Goal: Task Accomplishment & Management: Use online tool/utility

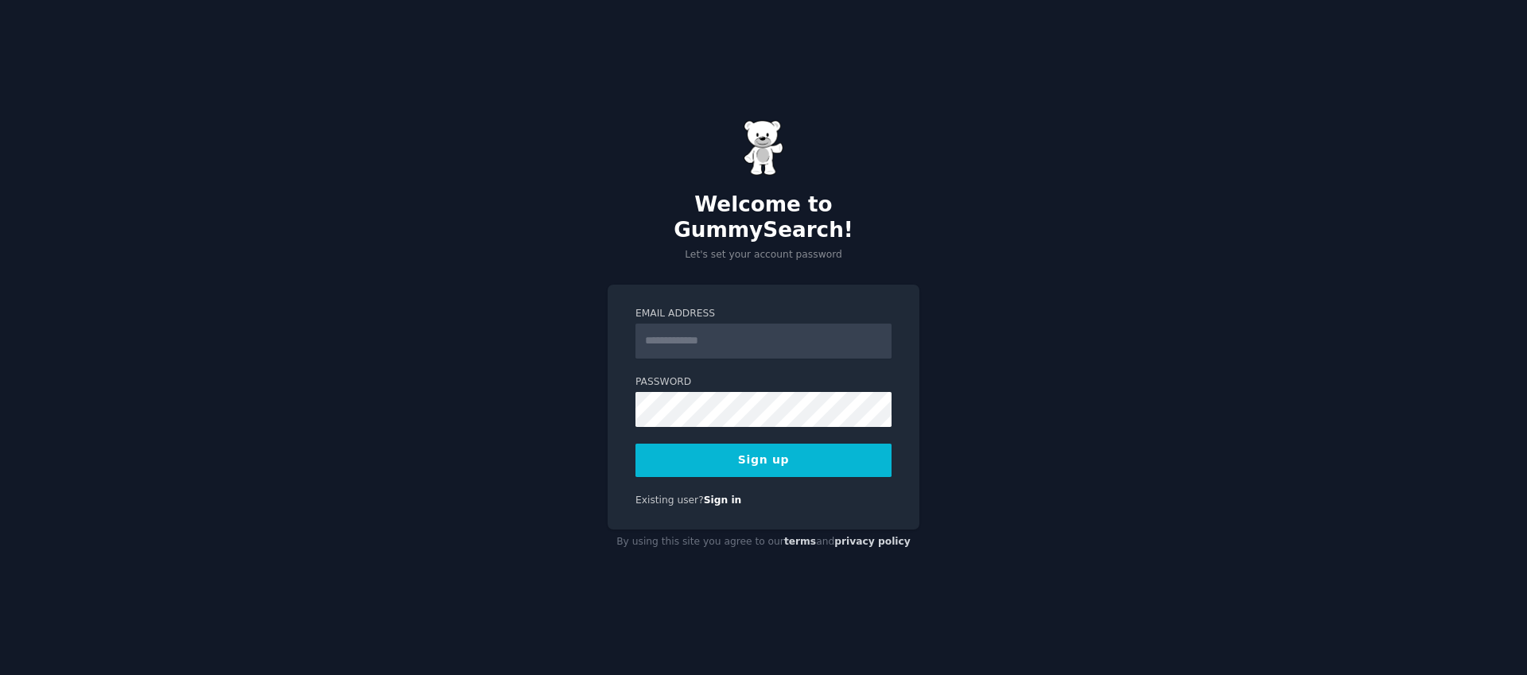
click at [716, 334] on input "Email Address" at bounding box center [763, 341] width 256 height 35
type input "**********"
click at [790, 452] on button "Sign up" at bounding box center [763, 460] width 256 height 33
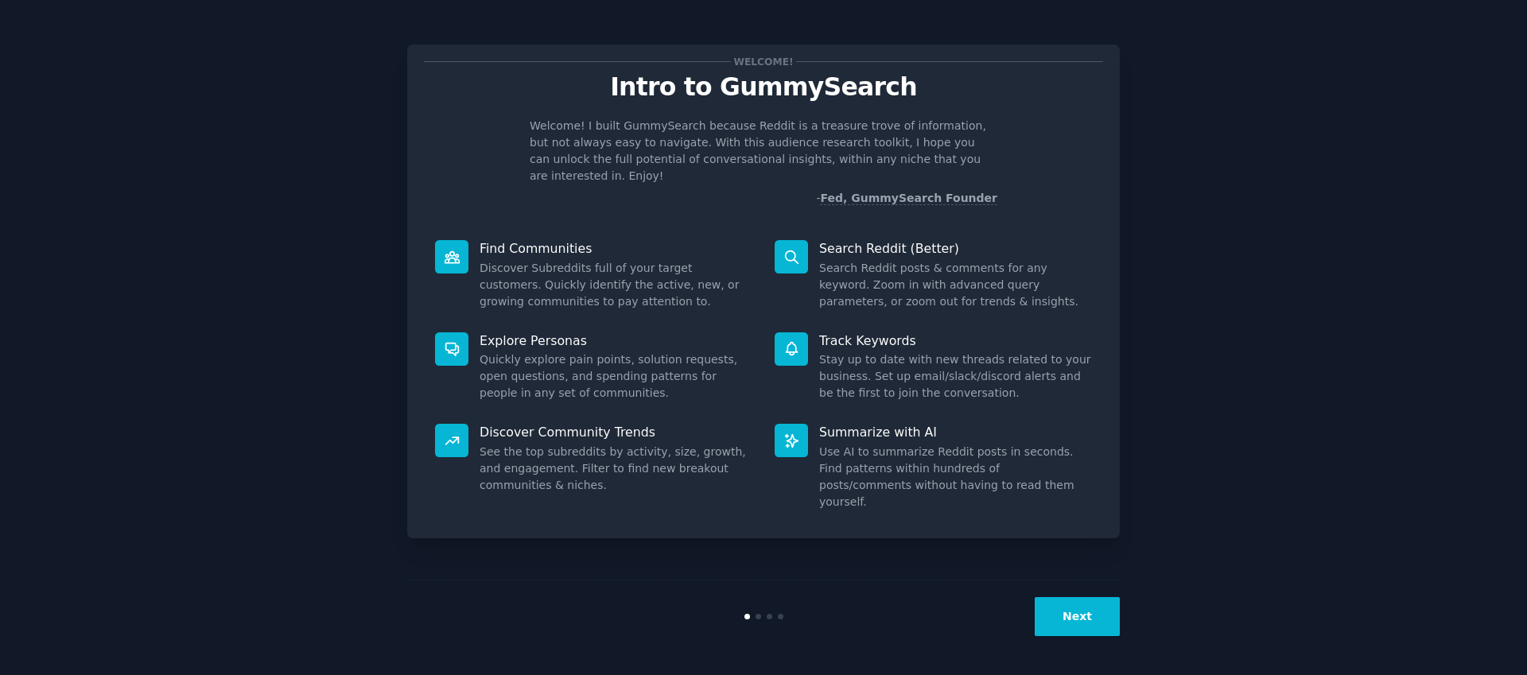
click at [1103, 626] on button "Next" at bounding box center [1076, 616] width 85 height 39
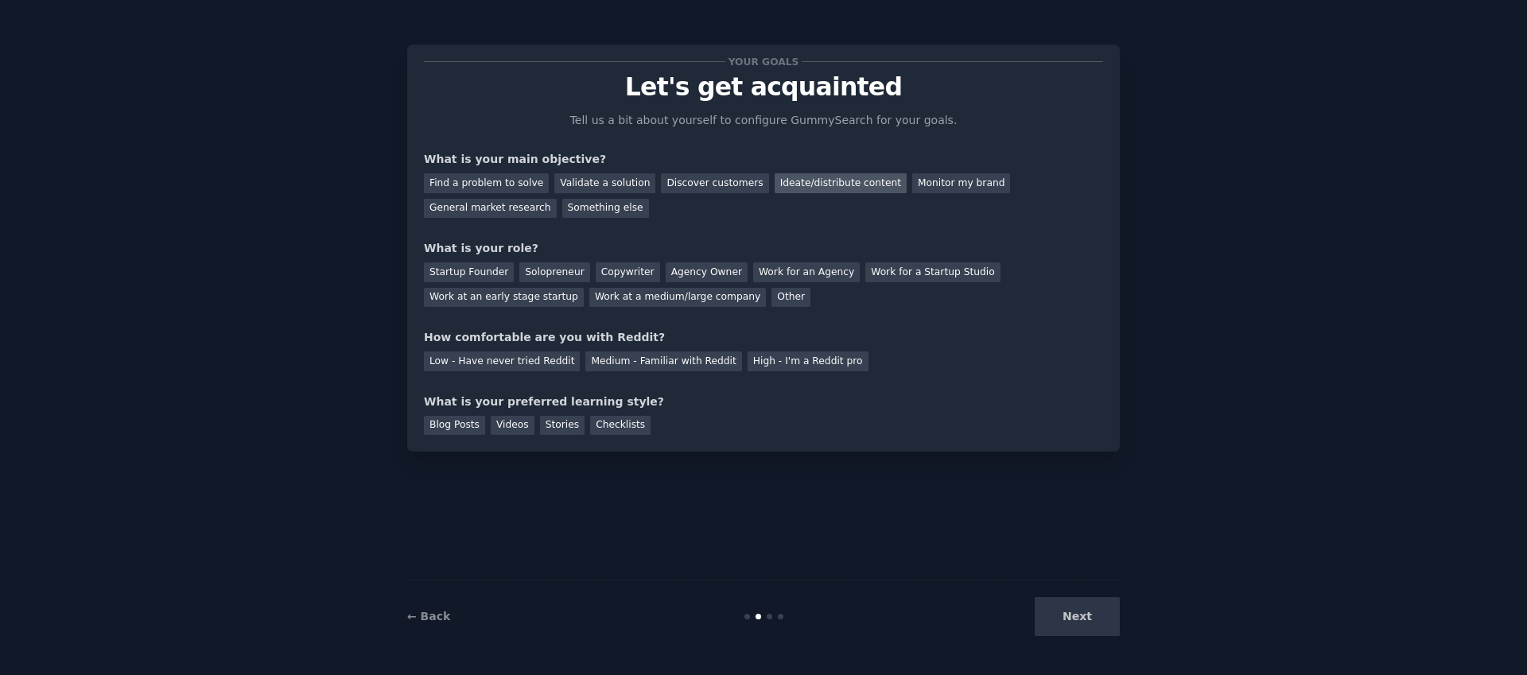
click at [814, 188] on div "Ideate/distribute content" at bounding box center [840, 183] width 132 height 20
click at [600, 183] on div "Validate a solution" at bounding box center [604, 183] width 101 height 20
click at [787, 180] on div "Ideate/distribute content" at bounding box center [840, 183] width 132 height 20
click at [570, 294] on div "Work at an early stage startup" at bounding box center [504, 298] width 160 height 20
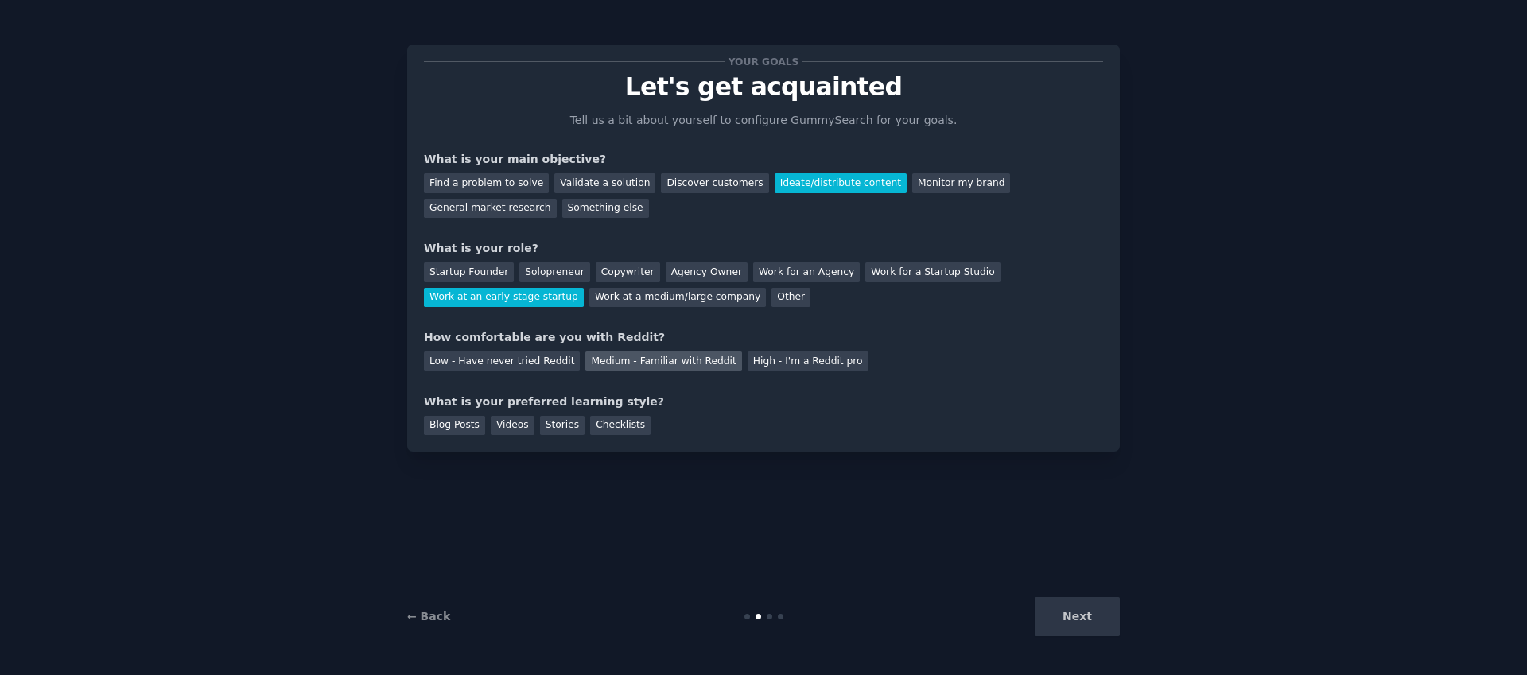
click at [658, 358] on div "Medium - Familiar with Reddit" at bounding box center [663, 361] width 156 height 20
click at [442, 427] on div "Blog Posts" at bounding box center [454, 426] width 61 height 20
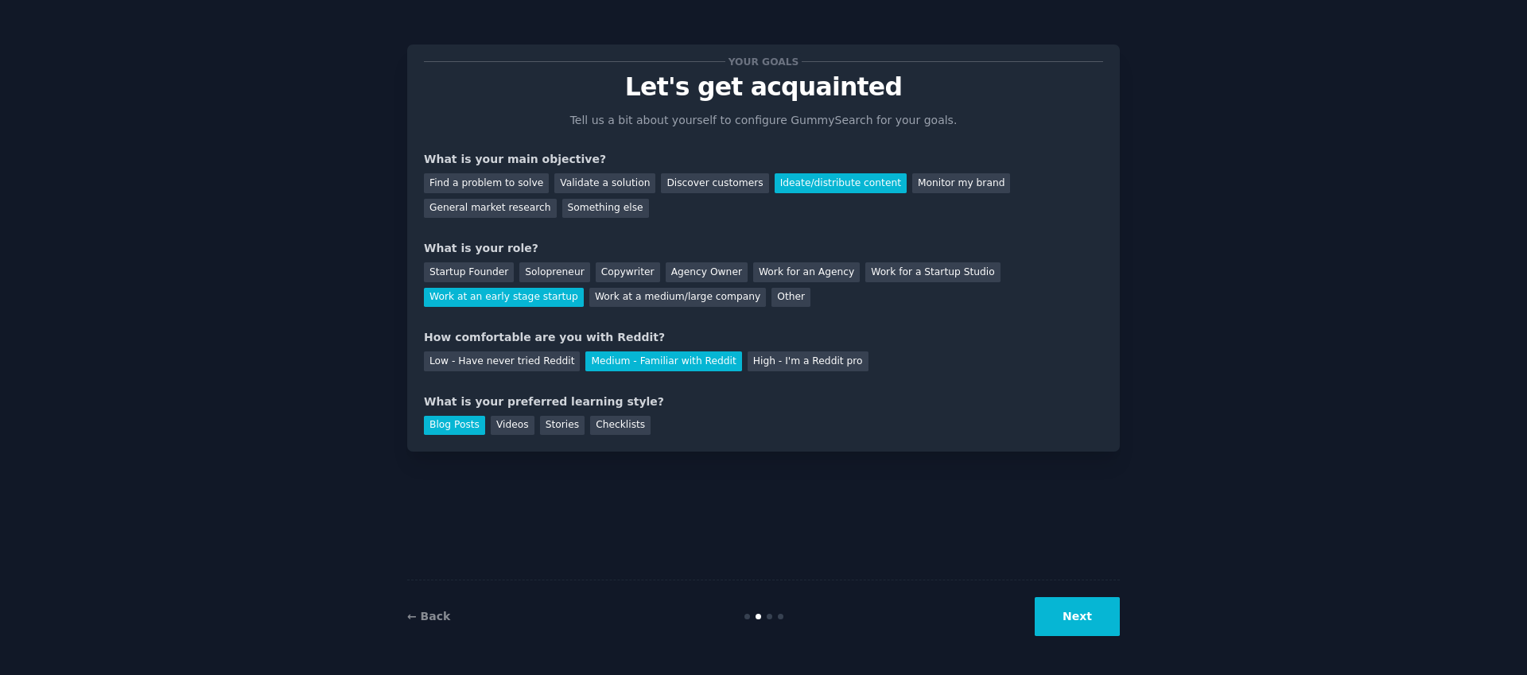
click at [1081, 631] on button "Next" at bounding box center [1076, 616] width 85 height 39
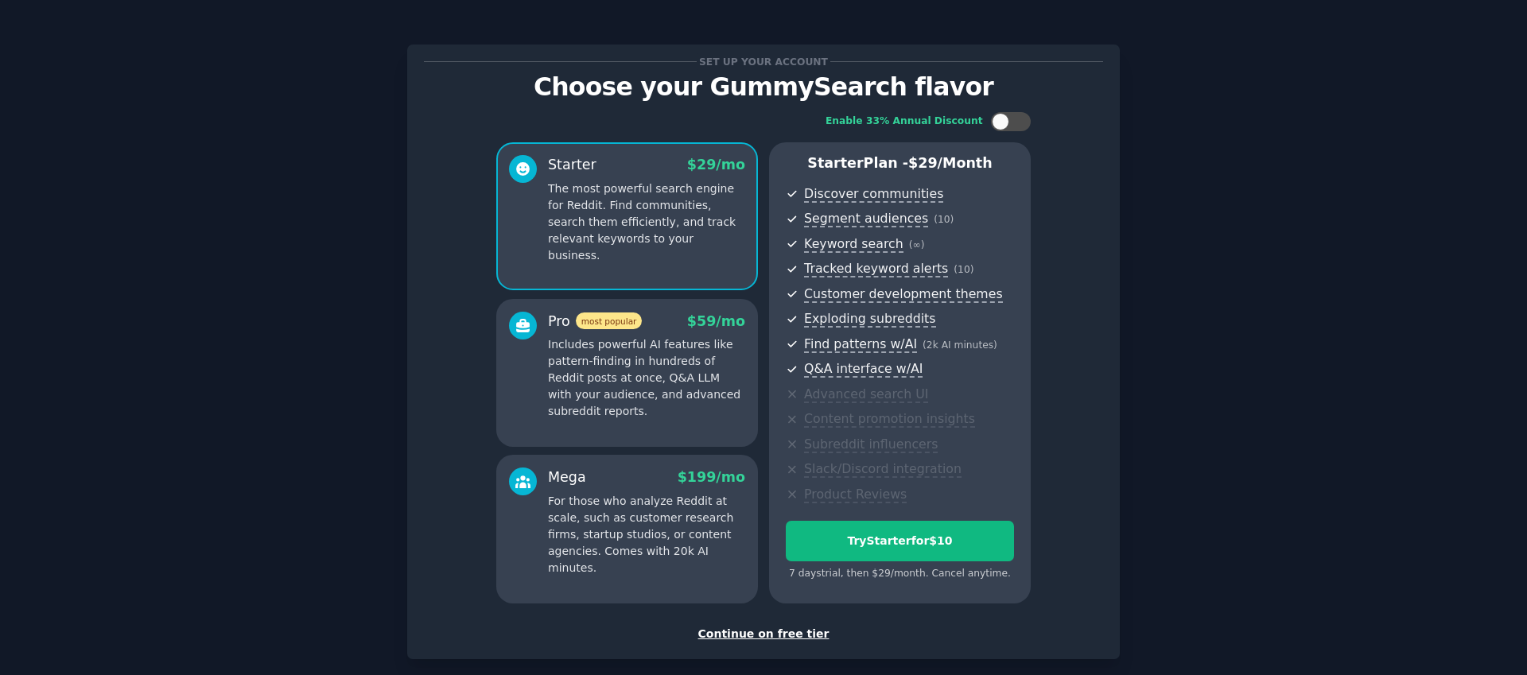
click at [805, 639] on div "Continue on free tier" at bounding box center [763, 634] width 679 height 17
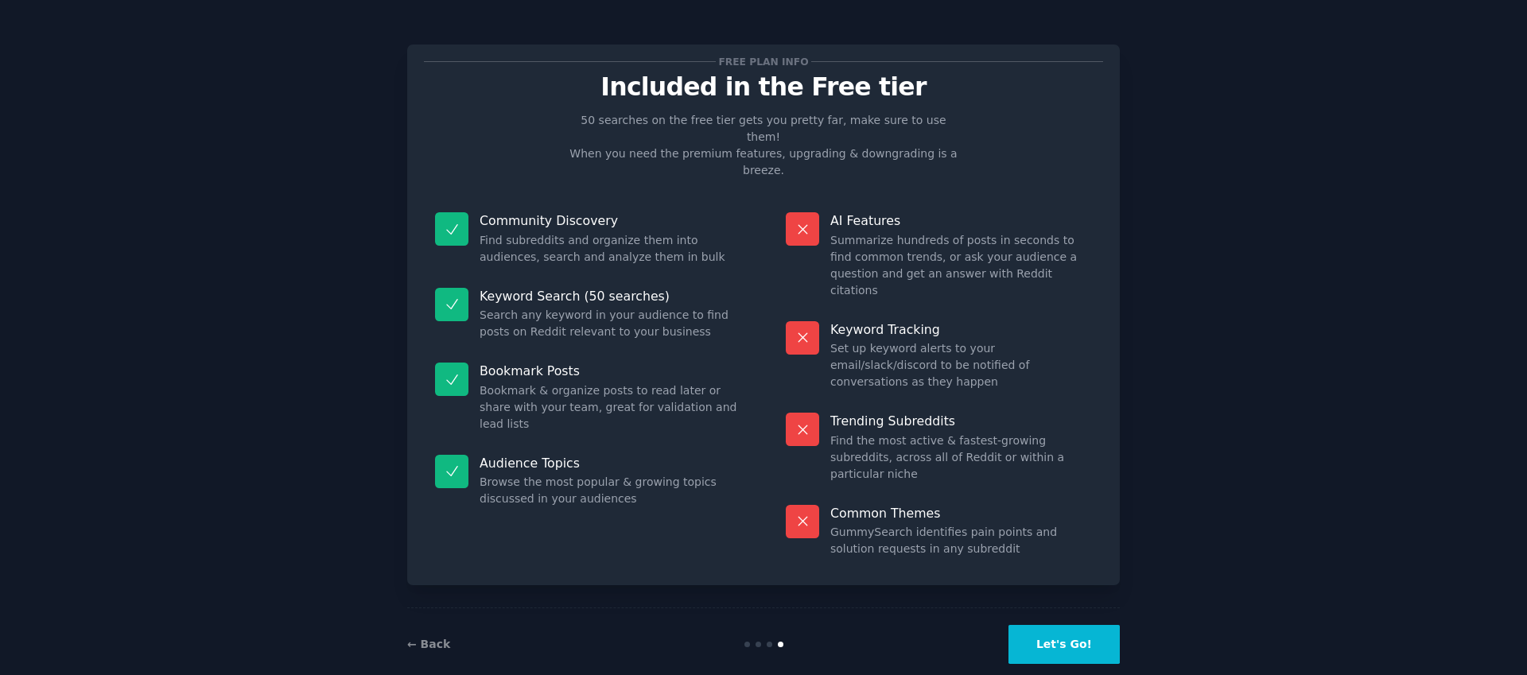
click at [1074, 625] on button "Let's Go!" at bounding box center [1063, 644] width 111 height 39
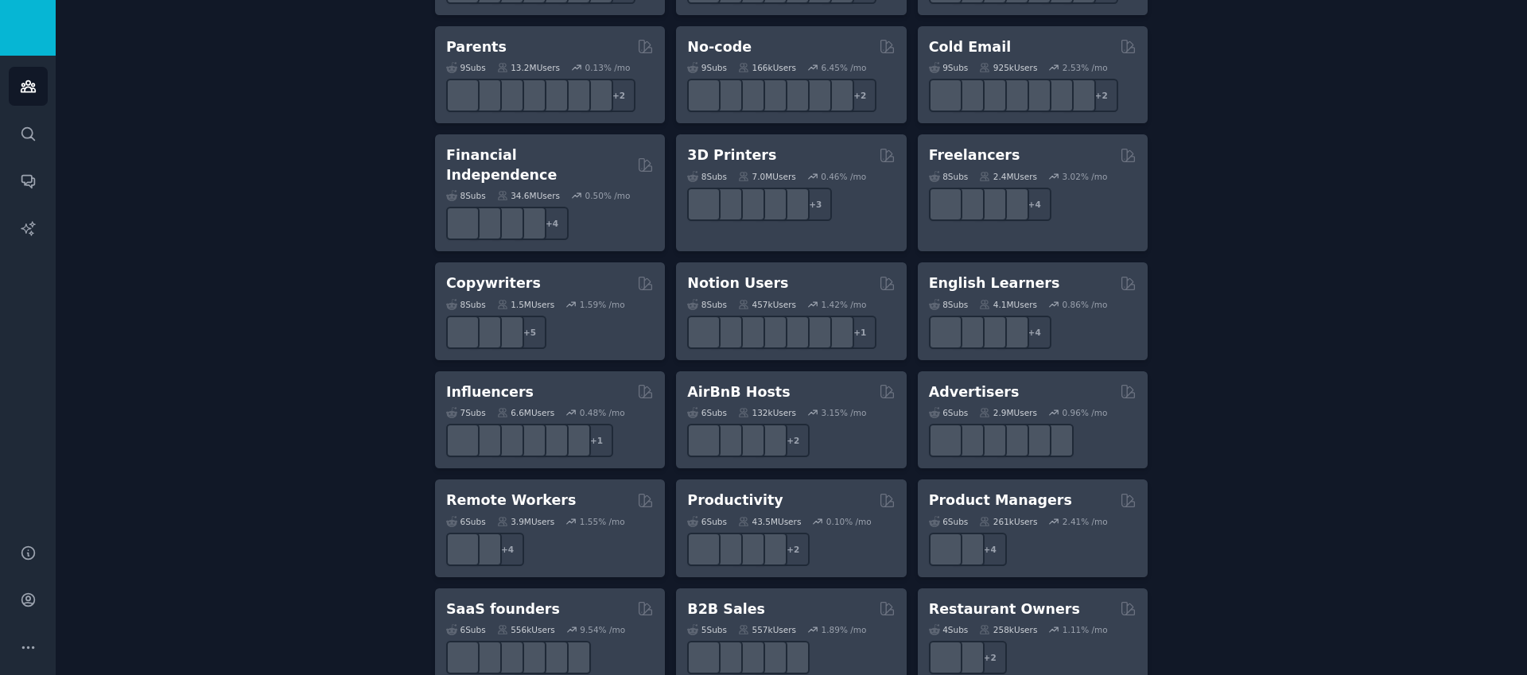
scroll to position [1159, 0]
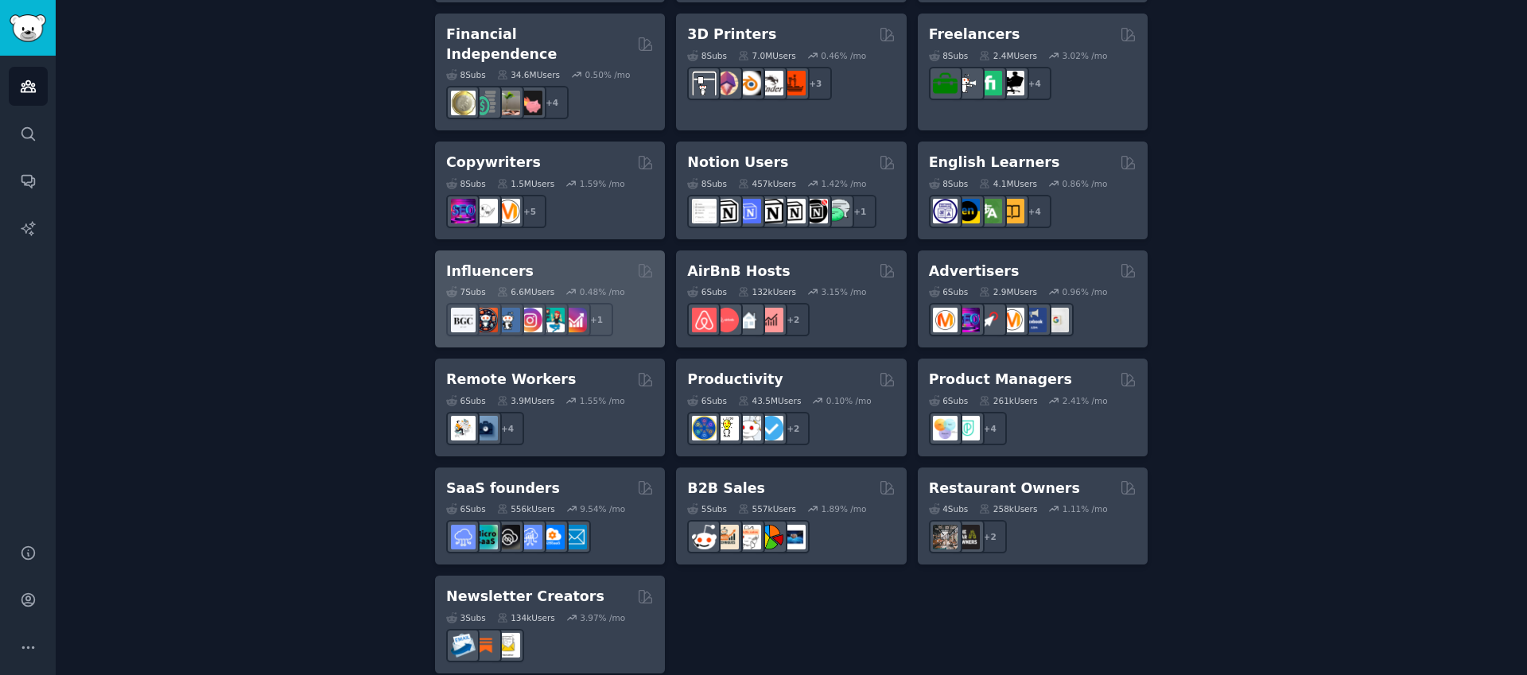
click at [580, 262] on div "Influencers" at bounding box center [550, 272] width 208 height 20
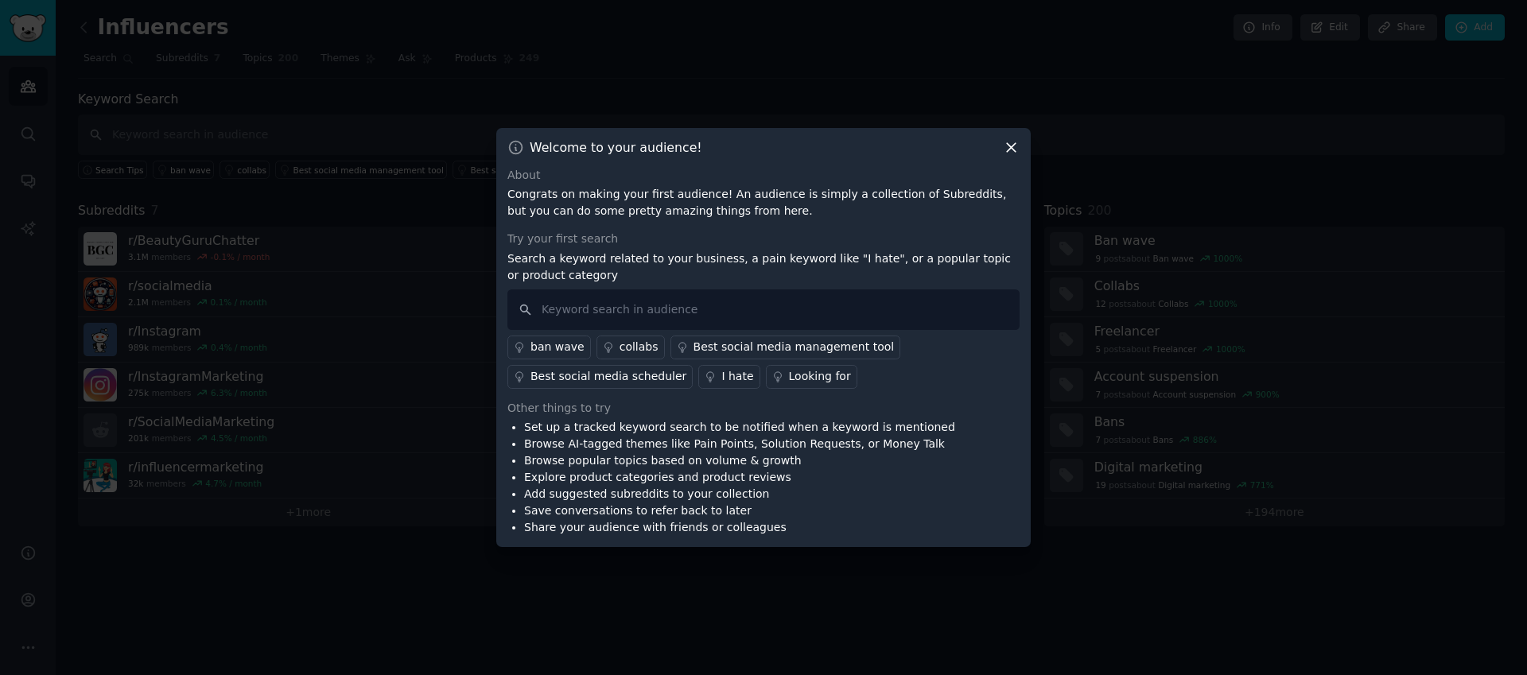
click at [1010, 149] on icon at bounding box center [1011, 147] width 9 height 9
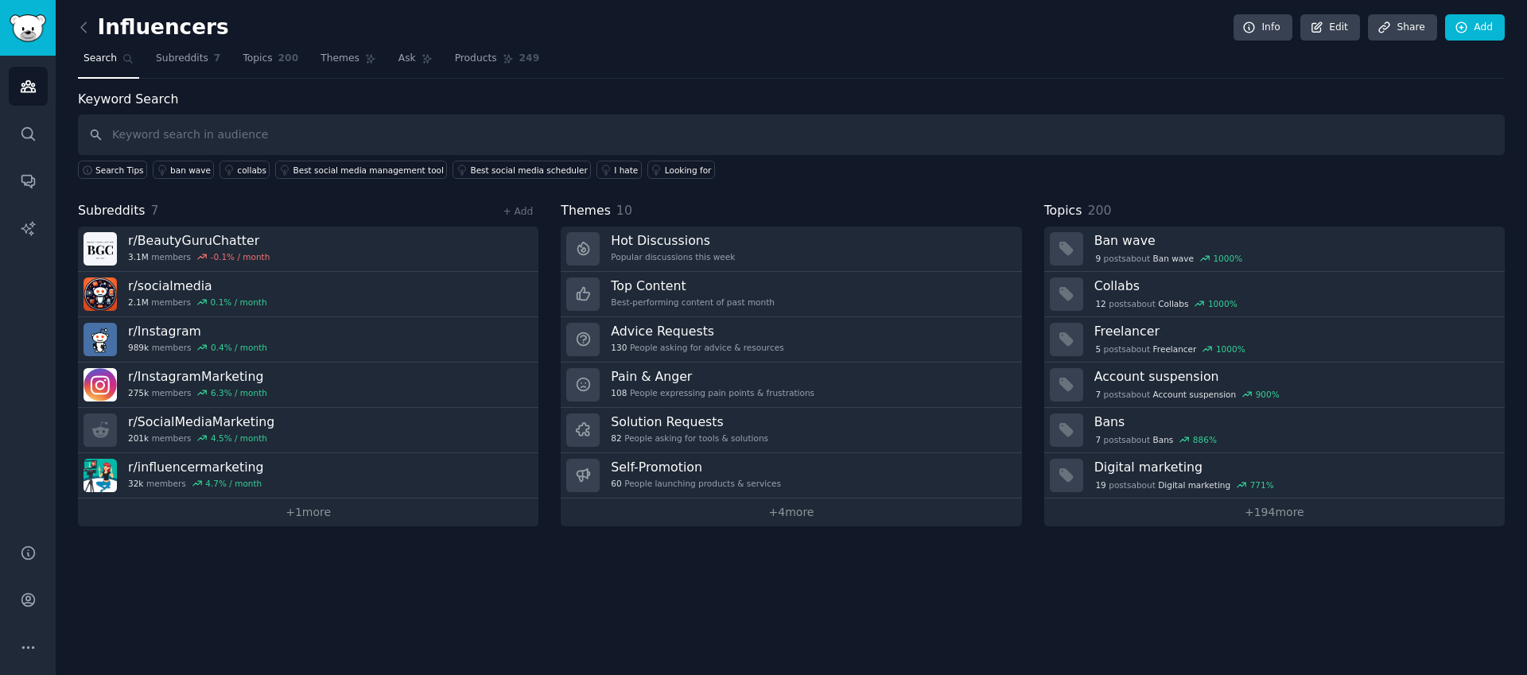
click at [254, 45] on div "Influencers Info Edit Share Add" at bounding box center [791, 30] width 1426 height 33
click at [259, 54] on span "Topics" at bounding box center [257, 59] width 29 height 14
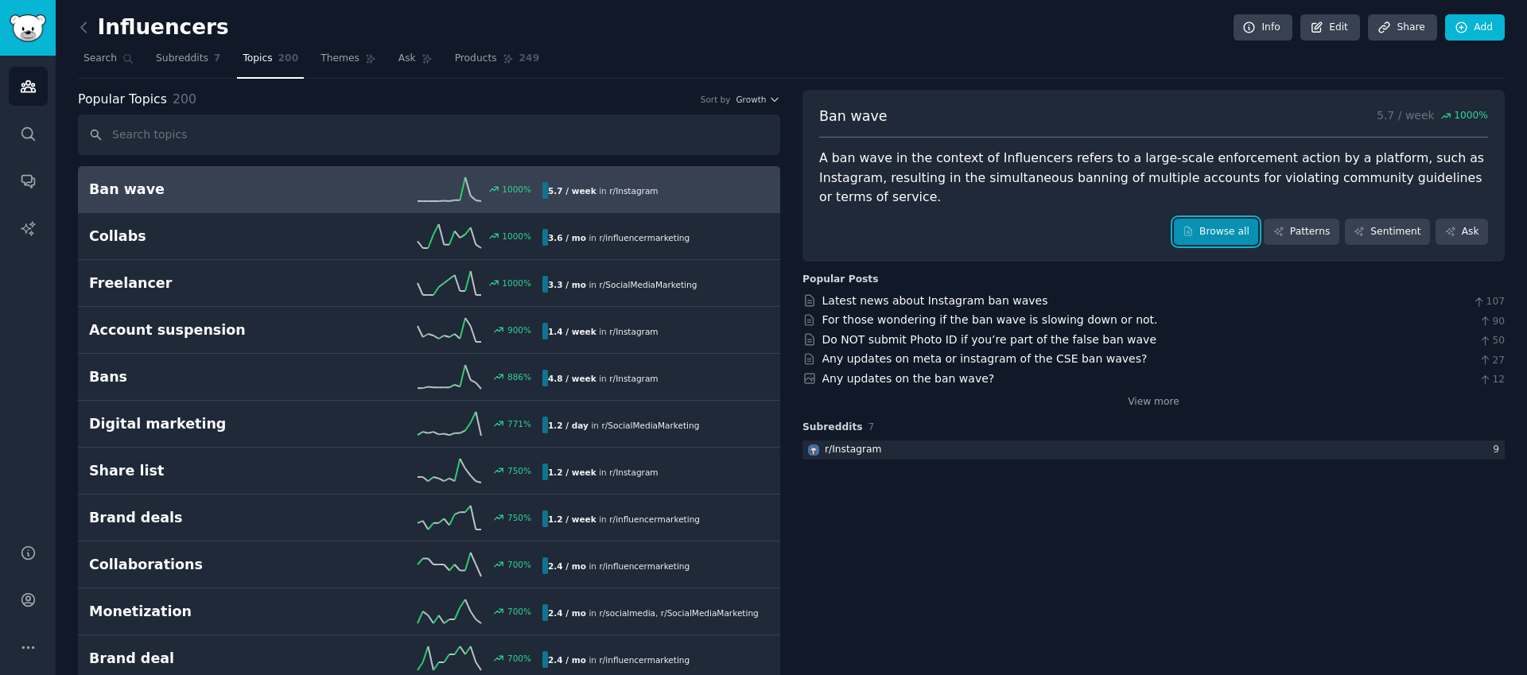
click at [1244, 219] on link "Browse all" at bounding box center [1216, 232] width 85 height 27
